Goal: Find specific page/section: Find specific page/section

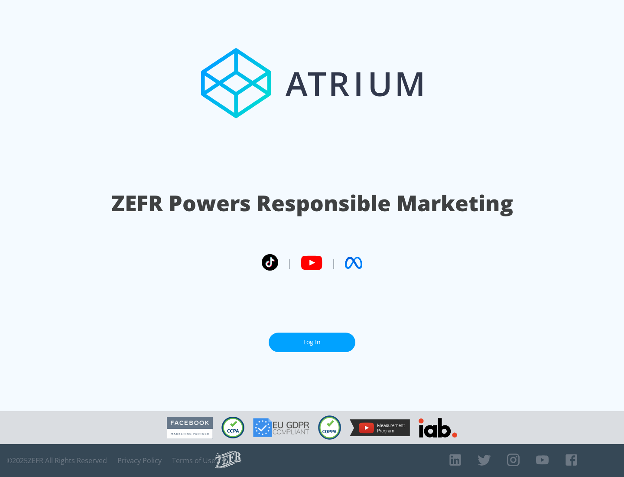
click at [312, 339] on link "Log In" at bounding box center [312, 343] width 87 height 20
